Goal: Find contact information: Find contact information

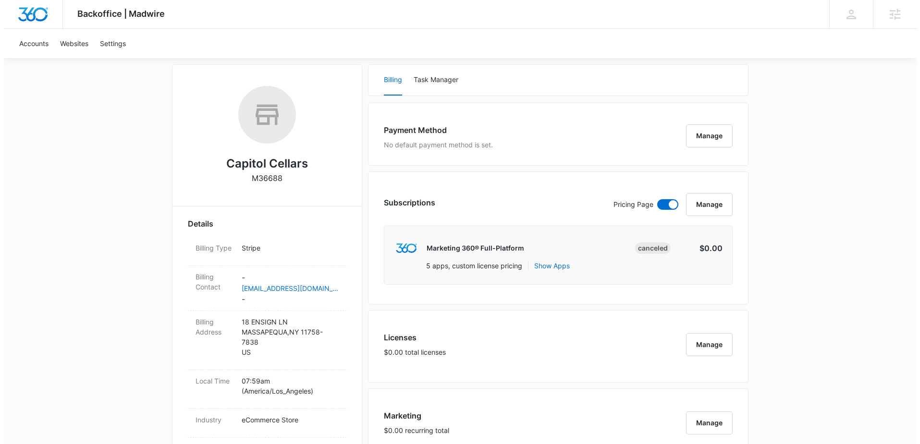
scroll to position [128, 0]
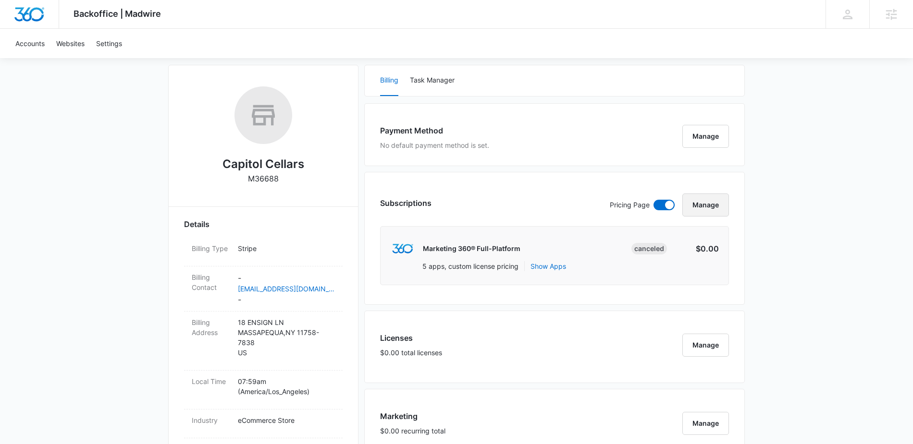
click at [703, 210] on button "Manage" at bounding box center [705, 205] width 47 height 23
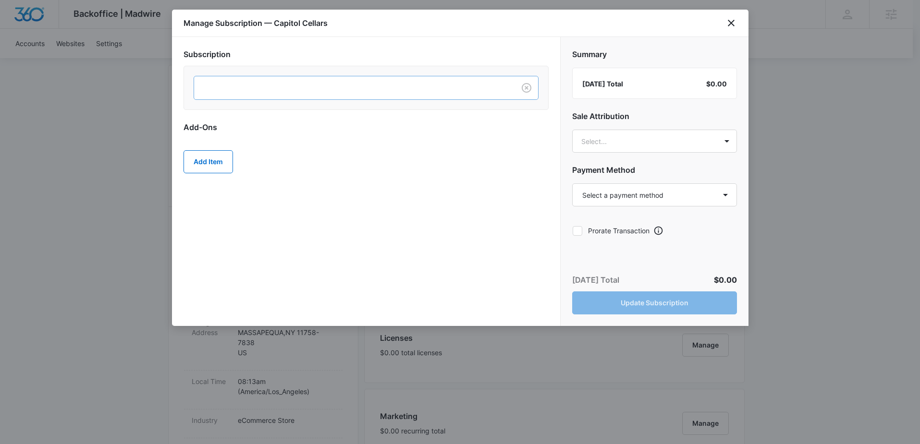
click at [475, 91] on div at bounding box center [353, 88] width 300 height 12
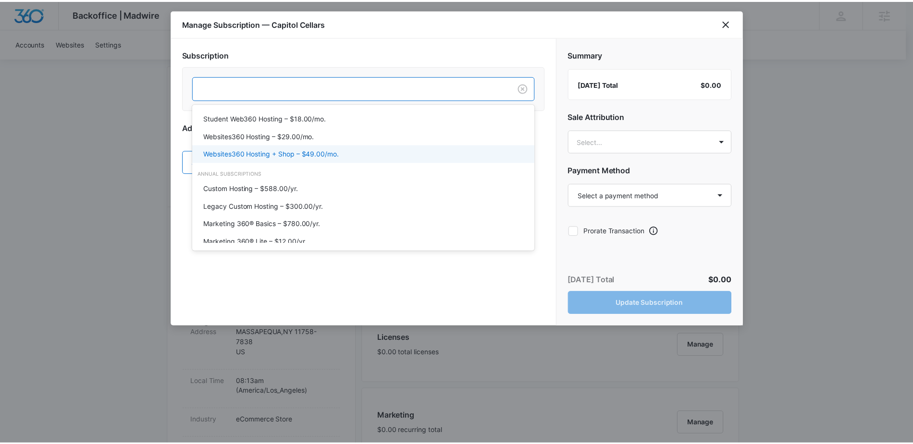
scroll to position [261, 0]
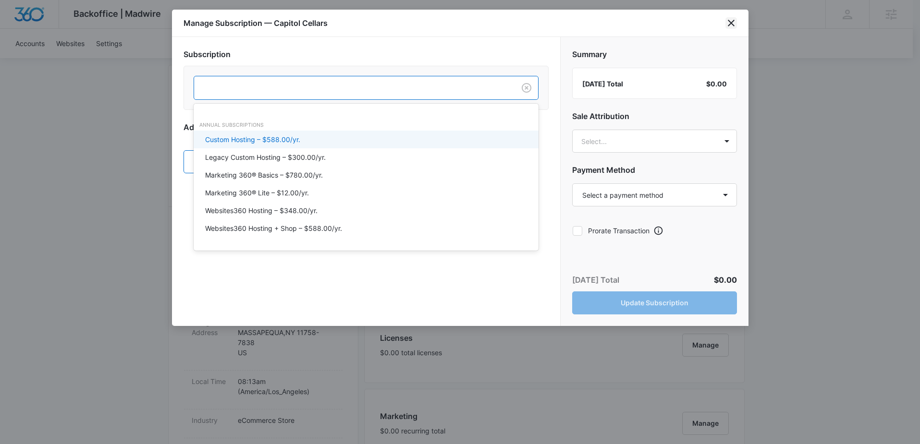
click at [732, 20] on icon "close" at bounding box center [731, 23] width 12 height 12
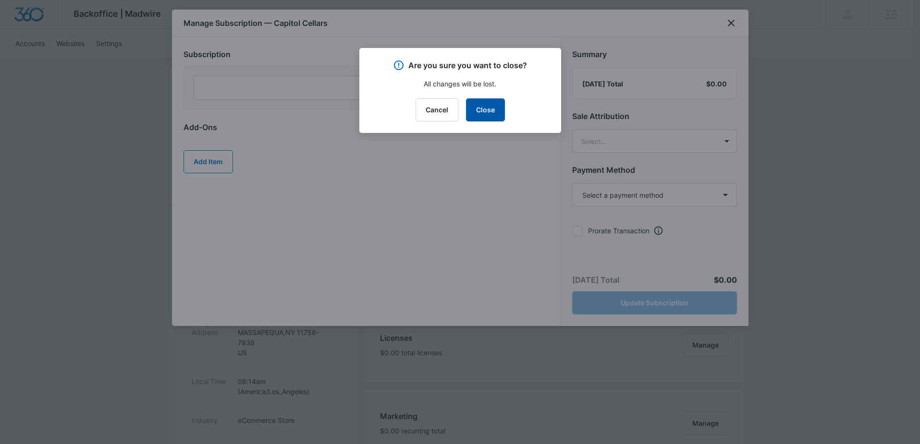
click at [499, 113] on button "Close" at bounding box center [485, 109] width 39 height 23
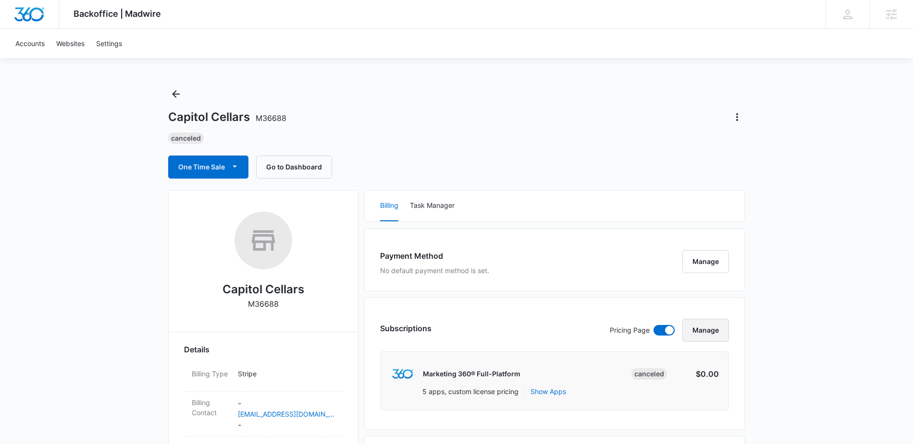
scroll to position [0, 0]
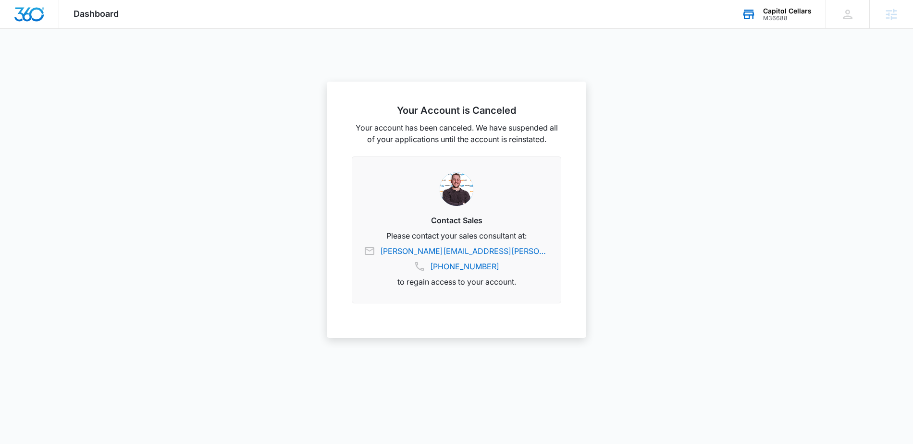
click at [777, 16] on div "M36688" at bounding box center [787, 18] width 49 height 7
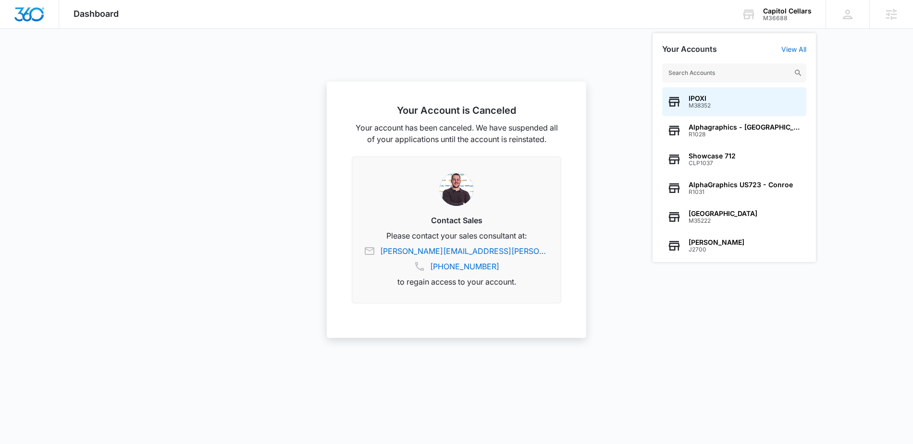
click at [556, 67] on div at bounding box center [456, 222] width 913 height 444
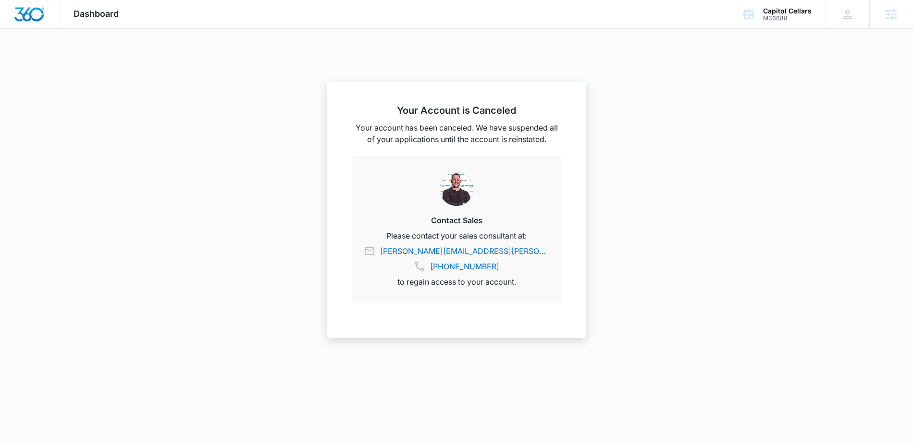
click at [37, 17] on img "Dashboard" at bounding box center [29, 14] width 31 height 14
click at [43, 20] on img "Dashboard" at bounding box center [29, 14] width 31 height 14
click at [69, 14] on div "Dashboard Apps Reputation Forms CRM Email Social Payments POS Content Ads Intel…" at bounding box center [96, 14] width 74 height 28
click at [40, 16] on img "Dashboard" at bounding box center [29, 14] width 31 height 14
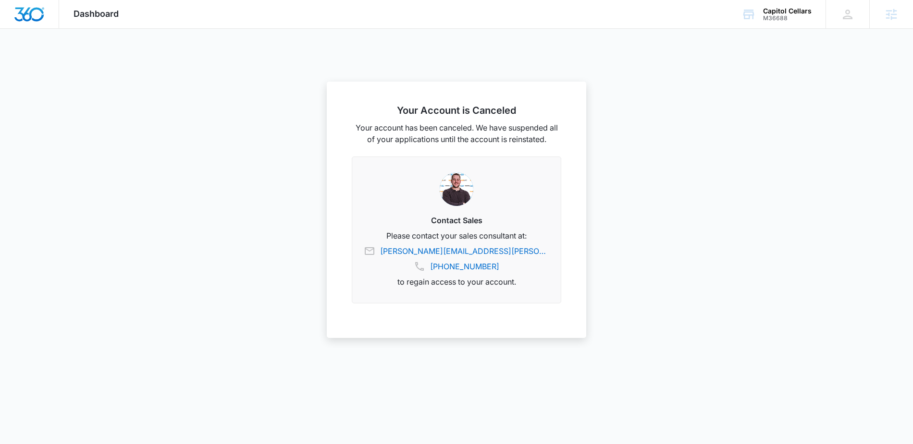
click at [40, 16] on img "Dashboard" at bounding box center [29, 14] width 31 height 14
click at [38, 17] on img "Dashboard" at bounding box center [29, 14] width 31 height 14
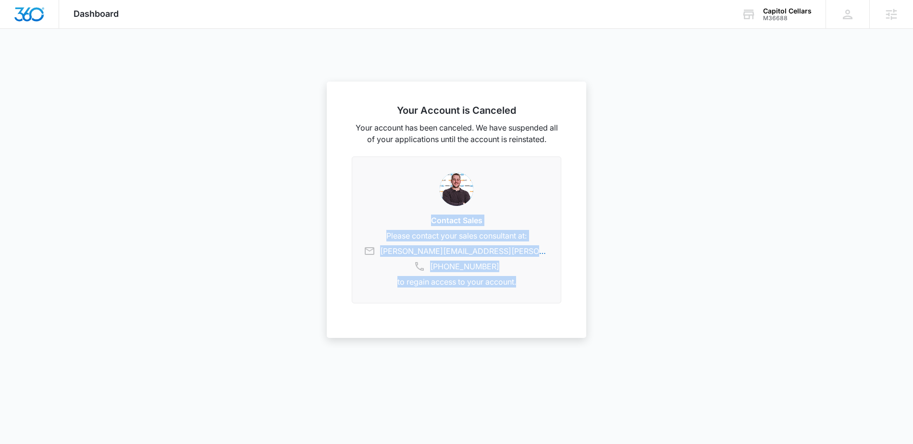
drag, startPoint x: 426, startPoint y: 219, endPoint x: 533, endPoint y: 288, distance: 127.2
click at [533, 288] on div "Contact Sales Please contact your sales consultant at: tyler.hatton@madwire.com…" at bounding box center [456, 230] width 209 height 147
copy div "Contact Sales Please contact your sales consultant at: tyler.hatton@madwire.com…"
